Goal: Information Seeking & Learning: Learn about a topic

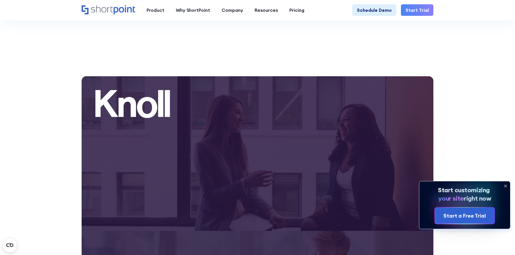
scroll to position [1432, 0]
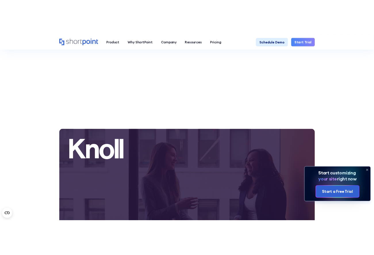
scroll to position [1381, 0]
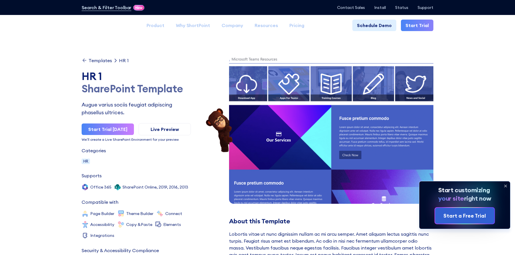
click at [506, 186] on icon at bounding box center [505, 186] width 2 height 2
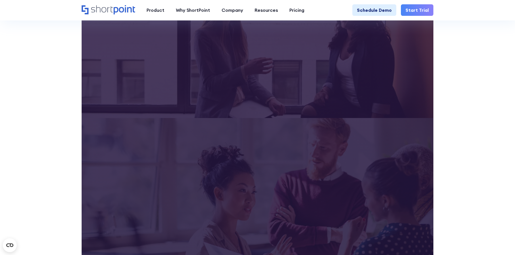
scroll to position [1445, 0]
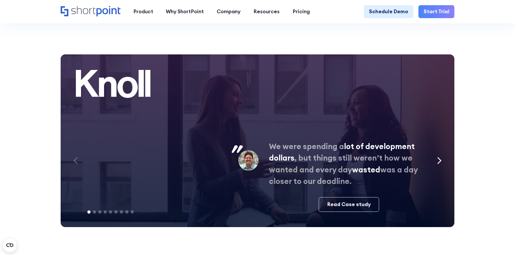
scroll to position [2711, 0]
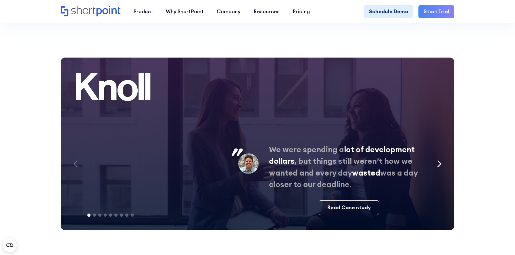
click at [452, 57] on div "We were spending a lot of development dollars , but things still weren’t how we…" at bounding box center [258, 143] width 394 height 172
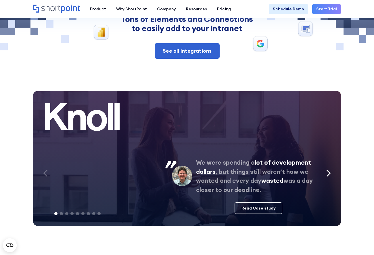
scroll to position [2100, 0]
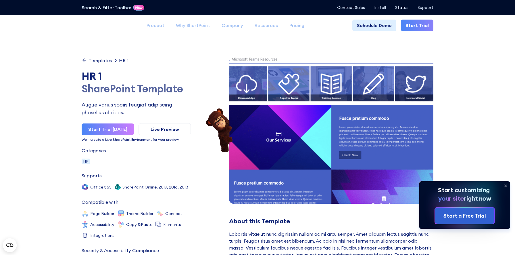
click at [504, 185] on icon at bounding box center [505, 186] width 2 height 2
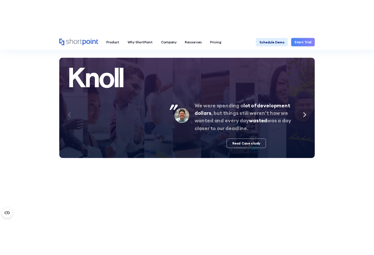
scroll to position [1372, 0]
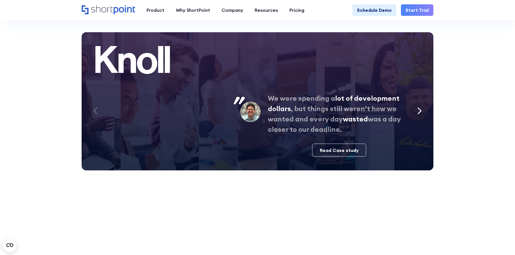
click at [418, 108] on icon "Next slide" at bounding box center [419, 110] width 3 height 6
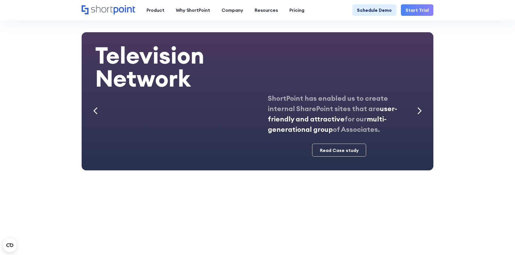
click at [418, 108] on icon "Next slide" at bounding box center [419, 110] width 3 height 6
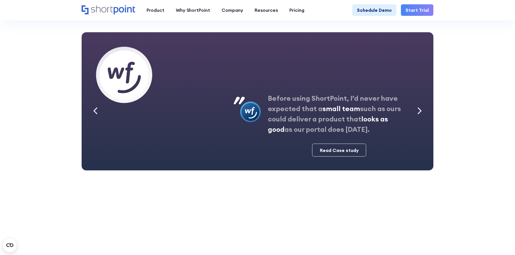
click at [95, 112] on icon "Previous slide" at bounding box center [95, 110] width 3 height 6
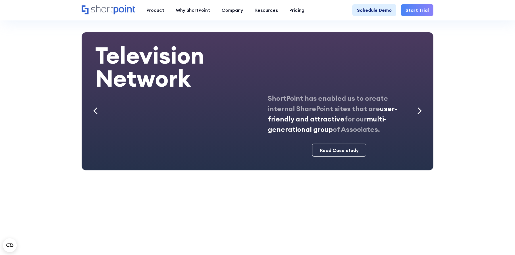
click at [95, 112] on icon "Previous slide" at bounding box center [95, 110] width 3 height 6
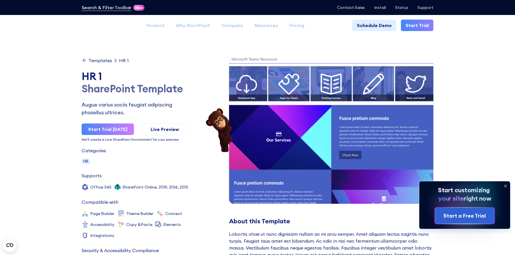
click at [506, 186] on icon at bounding box center [505, 186] width 2 height 2
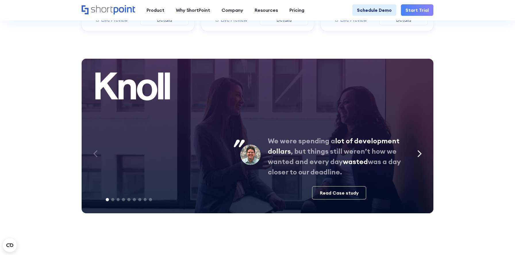
scroll to position [1335, 0]
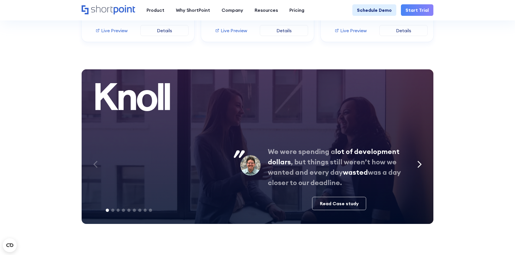
click at [420, 163] on icon "Next slide" at bounding box center [419, 164] width 3 height 6
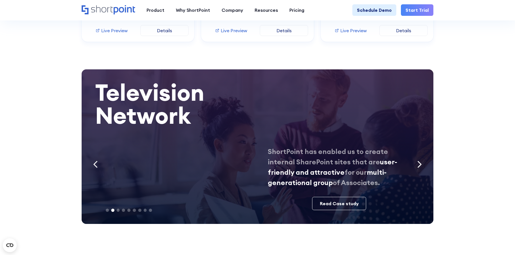
click at [420, 163] on icon "Next slide" at bounding box center [419, 164] width 3 height 6
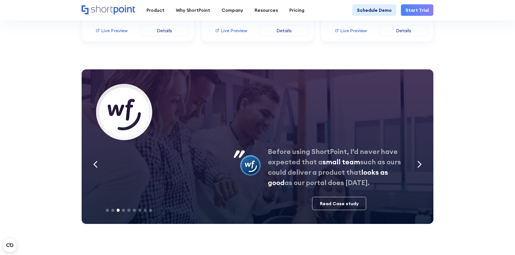
click at [420, 163] on icon "Next slide" at bounding box center [419, 164] width 3 height 6
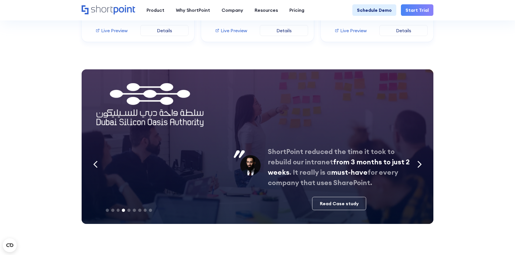
click at [420, 163] on icon "Next slide" at bounding box center [419, 164] width 3 height 6
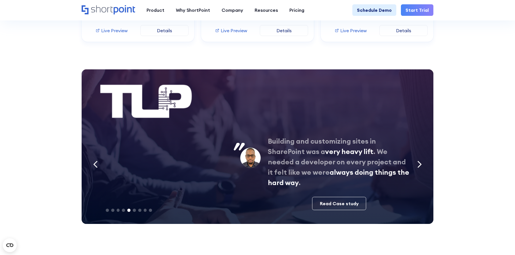
click at [440, 161] on section "Related Templates See all Templates HR 2 Easy health care app to use for intran…" at bounding box center [257, 4] width 515 height 632
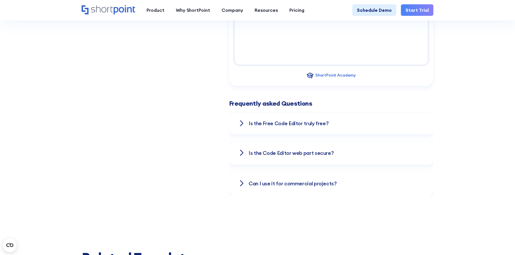
scroll to position [827, 0]
click at [392, 118] on div "Is the Free Co﻿de Editor truly free?" at bounding box center [331, 124] width 186 height 22
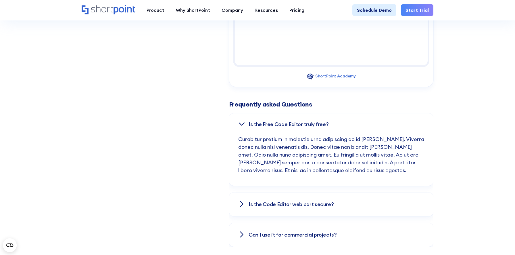
click at [393, 124] on div "Is the Free Co﻿de Editor truly free?" at bounding box center [331, 124] width 186 height 22
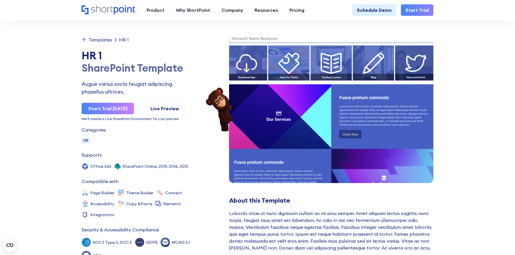
scroll to position [21, 0]
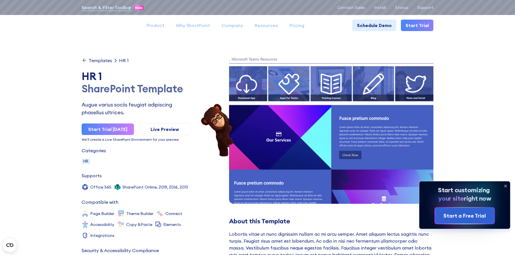
click at [507, 186] on icon at bounding box center [505, 185] width 9 height 9
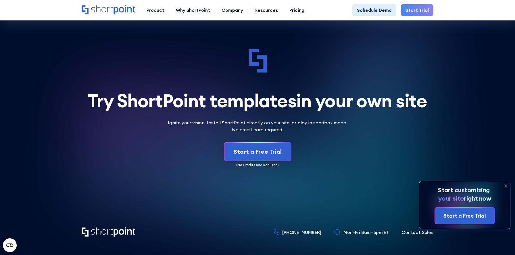
scroll to position [2247, 0]
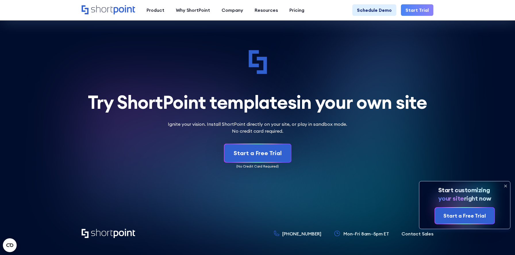
click at [505, 186] on icon at bounding box center [505, 186] width 2 height 2
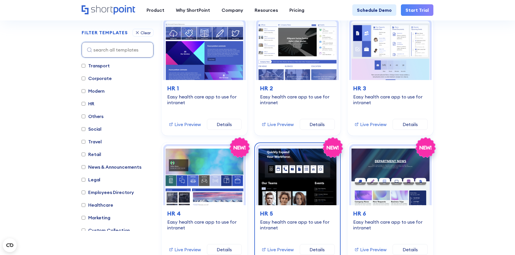
scroll to position [540, 0]
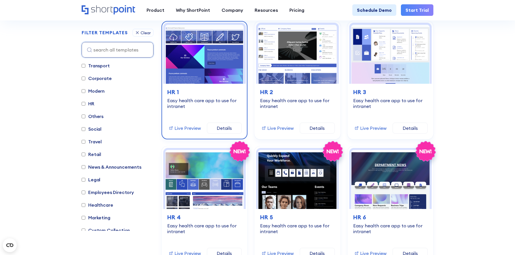
click at [221, 126] on link "Details" at bounding box center [224, 127] width 35 height 11
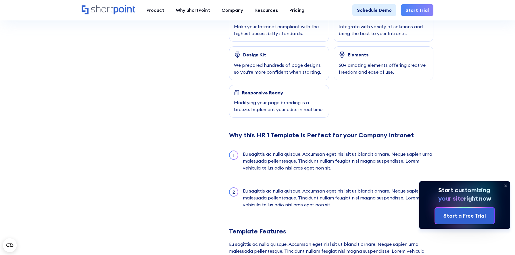
scroll to position [405, 0]
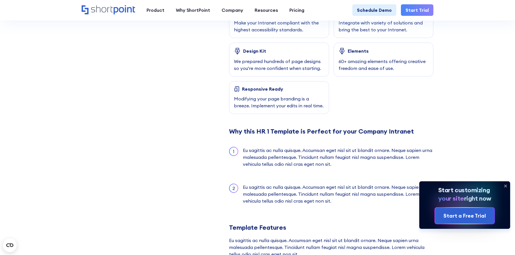
click at [506, 185] on icon at bounding box center [505, 186] width 2 height 2
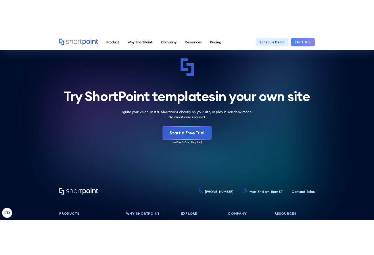
scroll to position [1648, 0]
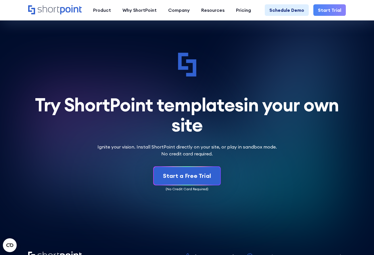
click at [329, 143] on div "Ignite your vision. Install ShortPoint directly on your site, or play in sandbo…" at bounding box center [187, 150] width 318 height 14
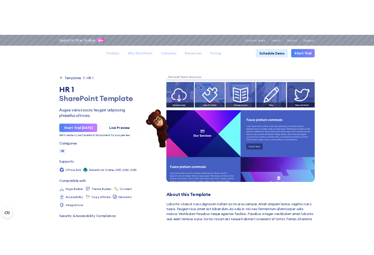
scroll to position [0, 0]
